Goal: Task Accomplishment & Management: Use online tool/utility

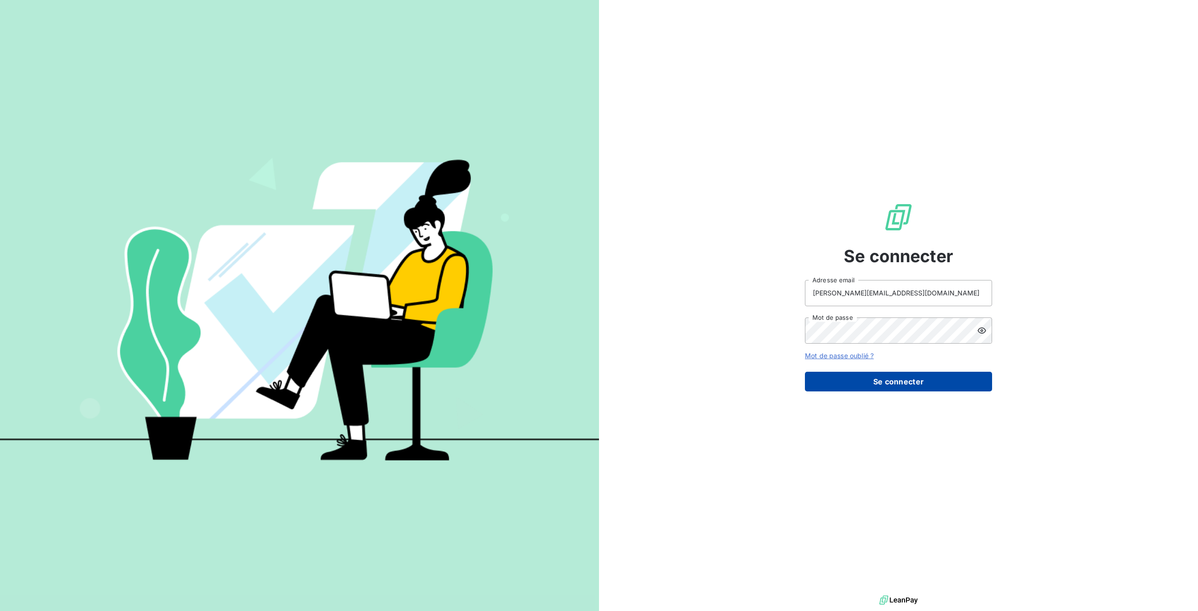
click at [936, 383] on button "Se connecter" at bounding box center [898, 382] width 187 height 20
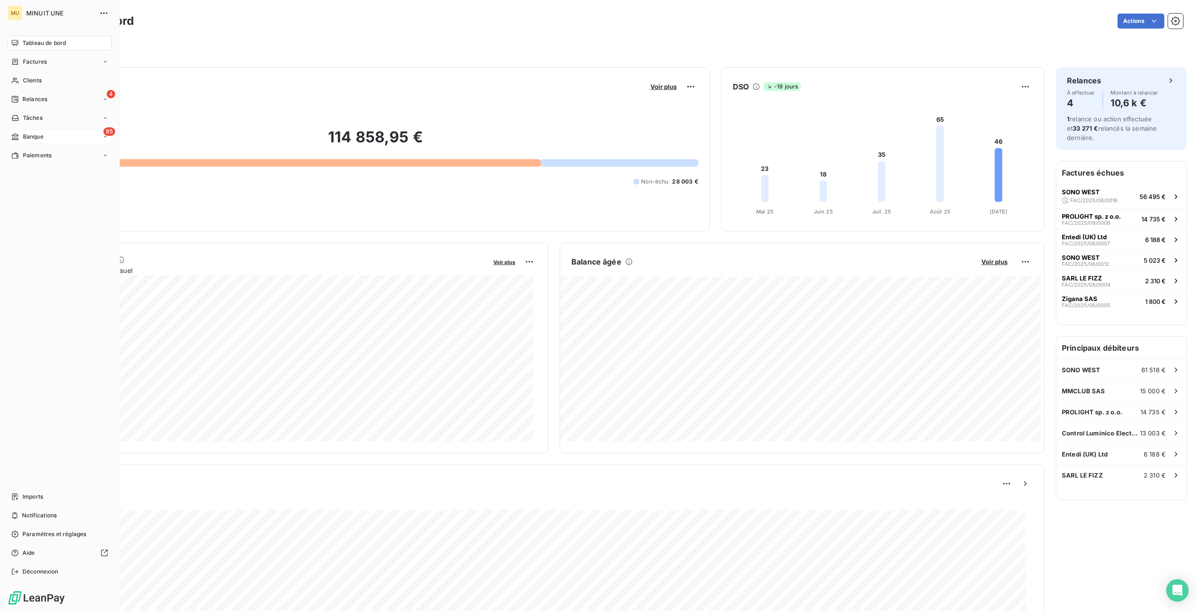
click at [53, 141] on div "85 Banque" at bounding box center [59, 136] width 104 height 15
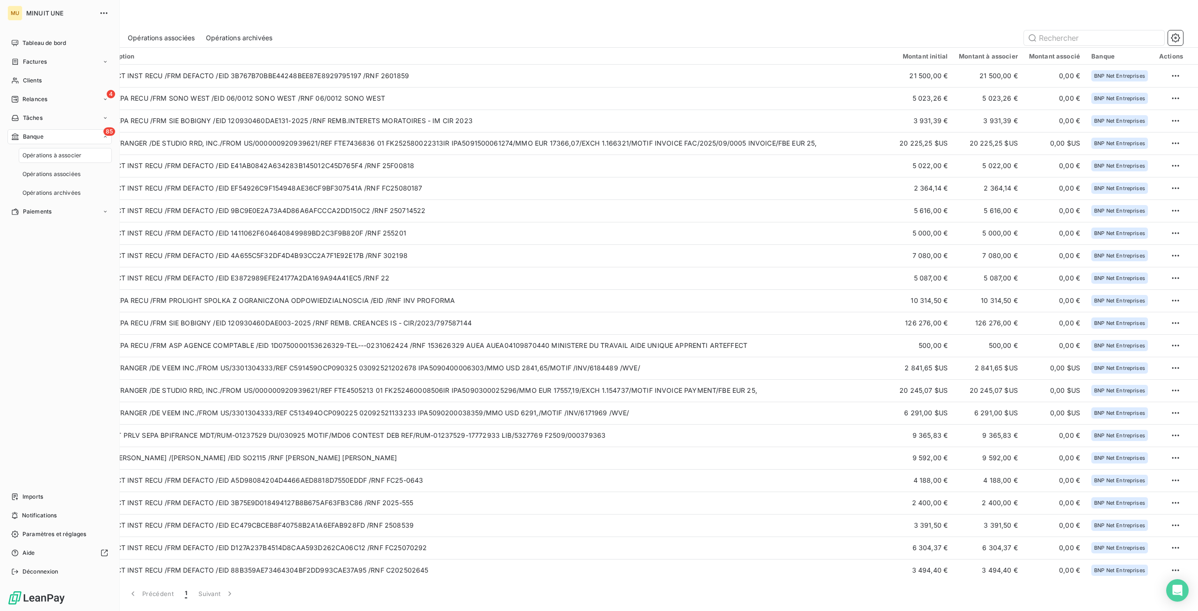
click at [55, 157] on span "Opérations à associer" at bounding box center [51, 155] width 59 height 8
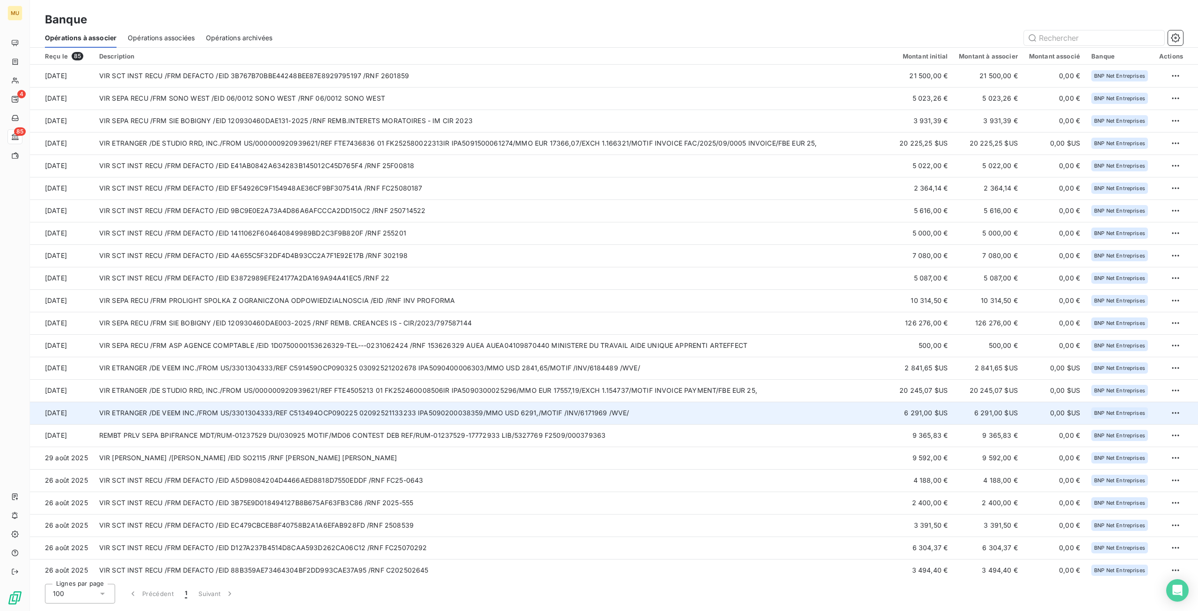
click at [644, 410] on td "VIR ETRANGER /DE VEEM INC./FROM US/3301304333/REF C513494OCP090225 020925211332…" at bounding box center [494, 412] width 800 height 22
